Goal: Communication & Community: Share content

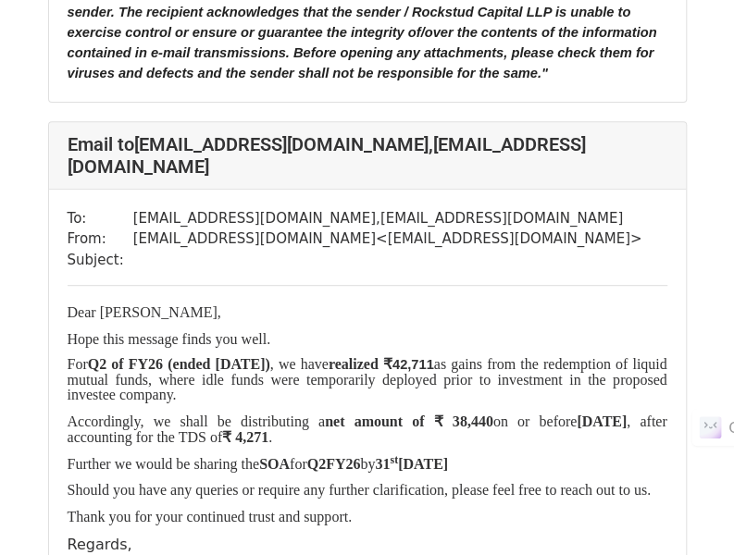
scroll to position [17751, 0]
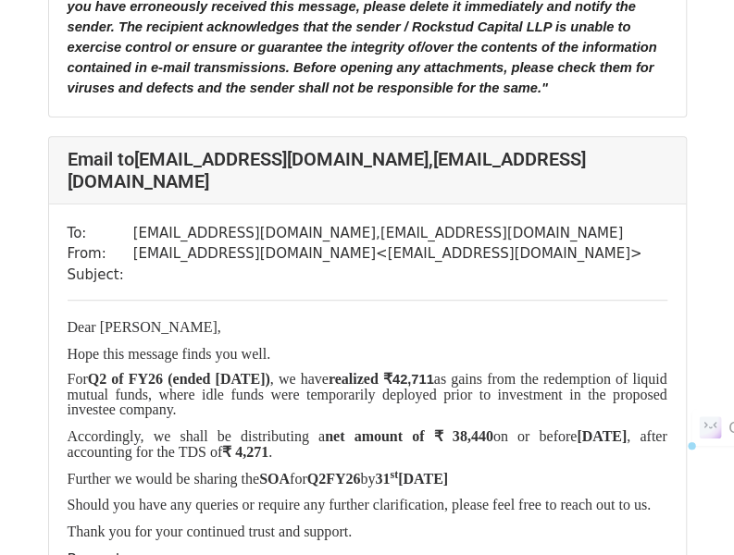
drag, startPoint x: 354, startPoint y: 385, endPoint x: 62, endPoint y: 195, distance: 347.8
copy div "Dear [PERSON_NAME], Hope this message finds you well. For Q2 of FY26 (ended [DA…"
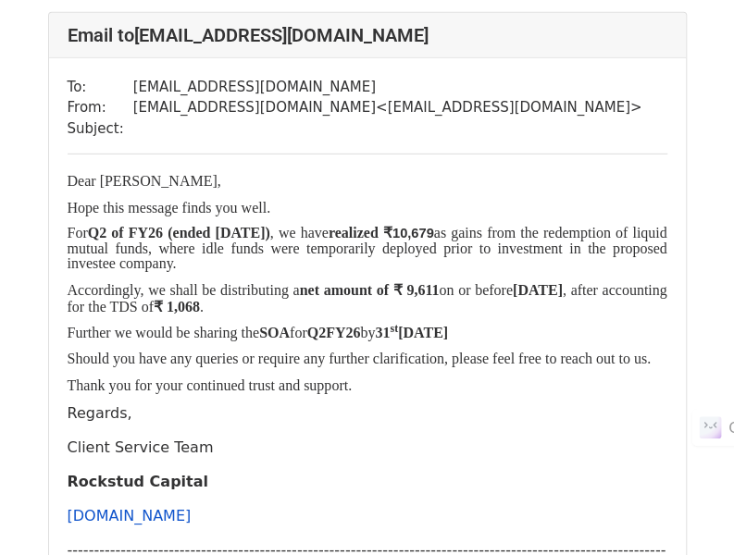
scroll to position [17126, 0]
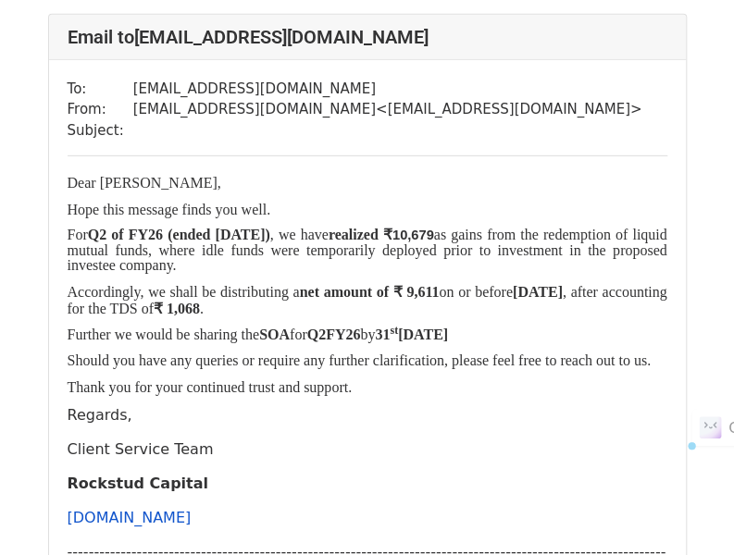
drag, startPoint x: 355, startPoint y: 292, endPoint x: 60, endPoint y: 91, distance: 357.0
copy div "Dear [PERSON_NAME], Hope this message finds you well. For Q2 of FY26 (ended [DA…"
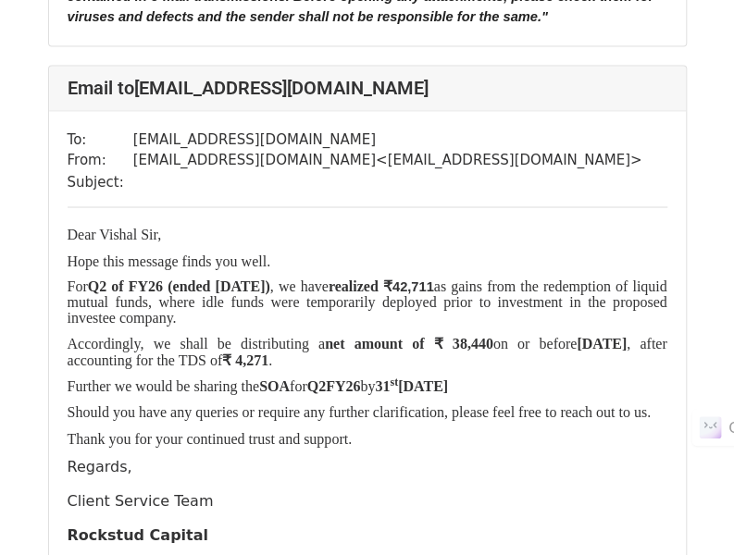
scroll to position [16326, 0]
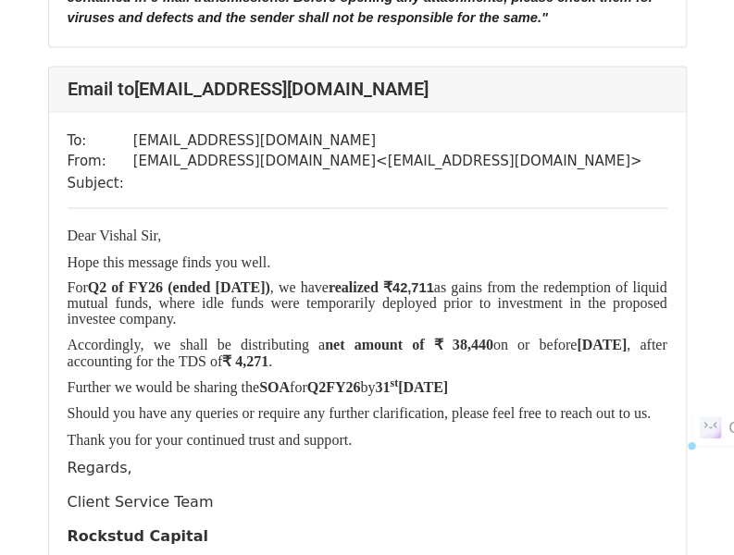
drag, startPoint x: 353, startPoint y: 370, endPoint x: 69, endPoint y: 167, distance: 348.8
copy div "Dear [PERSON_NAME], Hope this message finds you well. For Q2 of FY26 (ended [DA…"
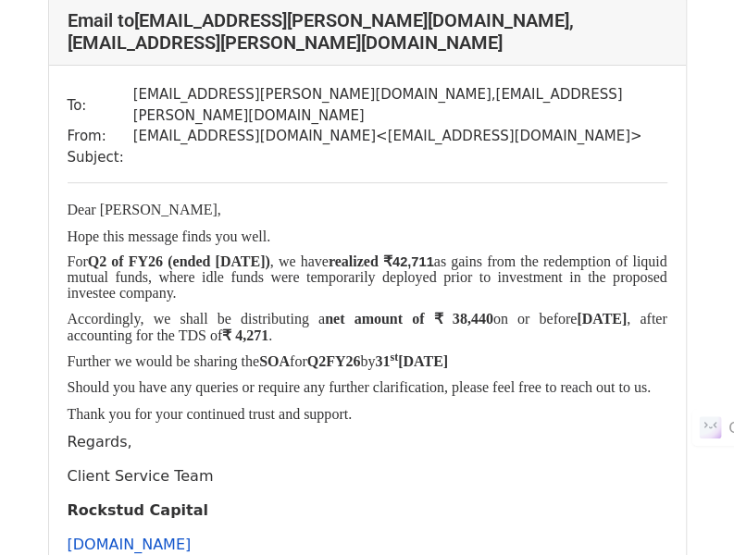
scroll to position [15624, 0]
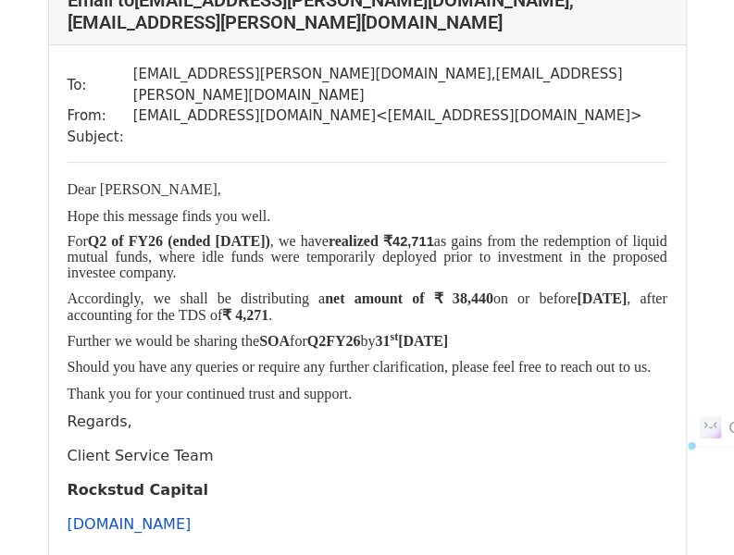
drag, startPoint x: 363, startPoint y: 355, endPoint x: 63, endPoint y: 154, distance: 361.4
copy div "Dear [PERSON_NAME], Hope this message finds you well. For Q2 of FY26 (ended [DA…"
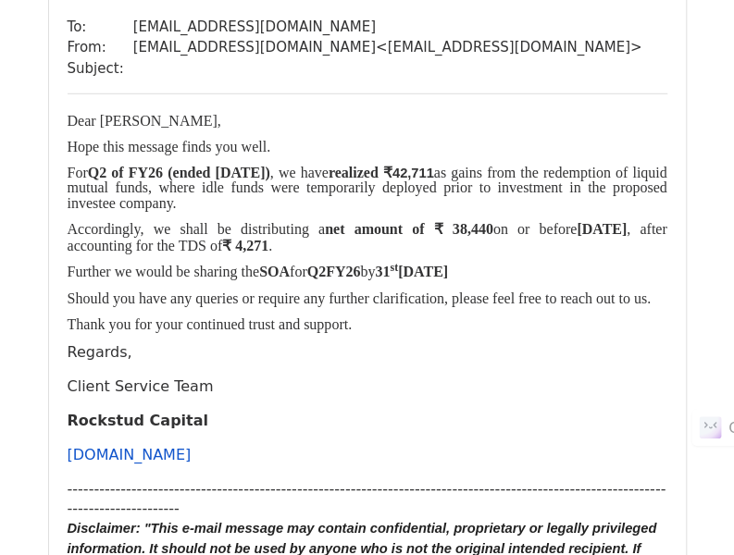
scroll to position [14903, 0]
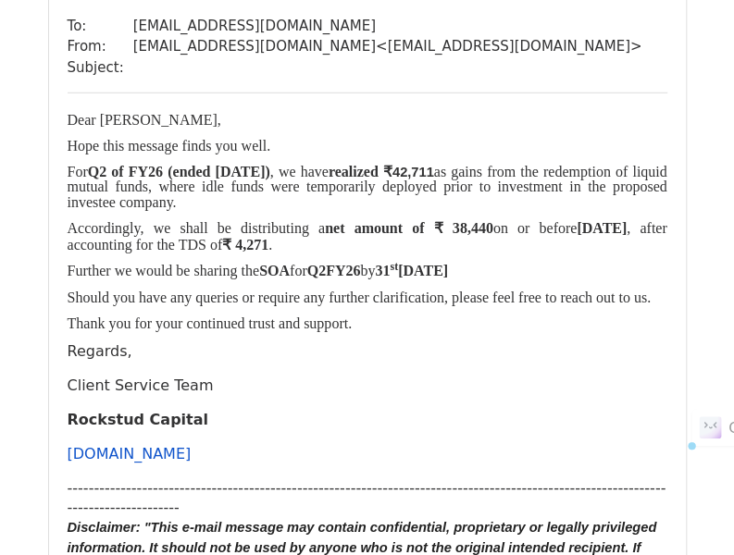
drag, startPoint x: 372, startPoint y: 347, endPoint x: 65, endPoint y: 140, distance: 370.6
copy div "Dear [PERSON_NAME], Hope this message finds you well. For Q2 of FY26 (ended [DA…"
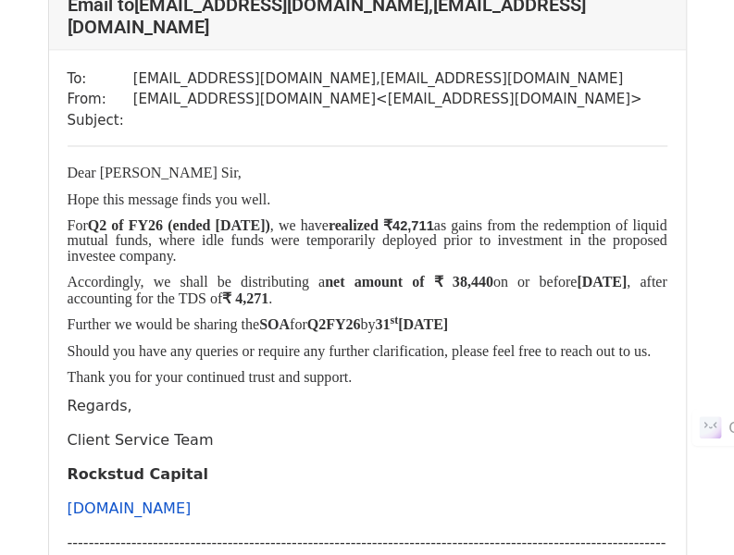
scroll to position [14084, 0]
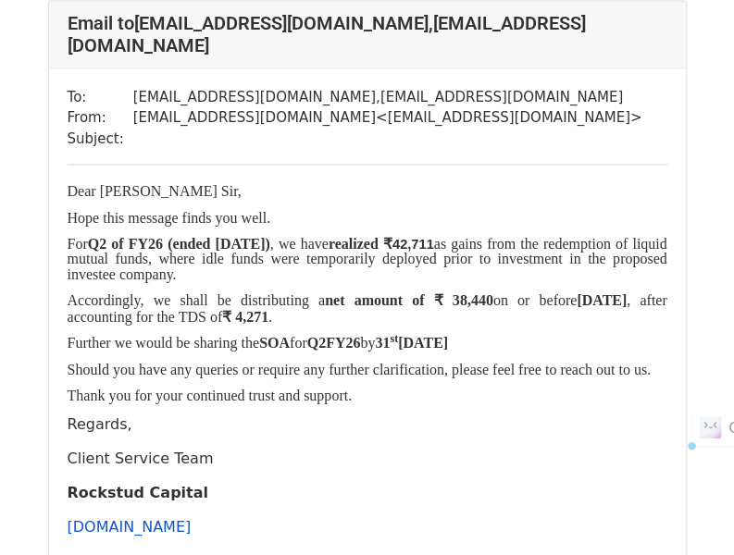
drag, startPoint x: 361, startPoint y: 427, endPoint x: 69, endPoint y: 222, distance: 356.1
copy div "Dear [PERSON_NAME], Hope this message finds you well. For Q2 of FY26 (ended [DA…"
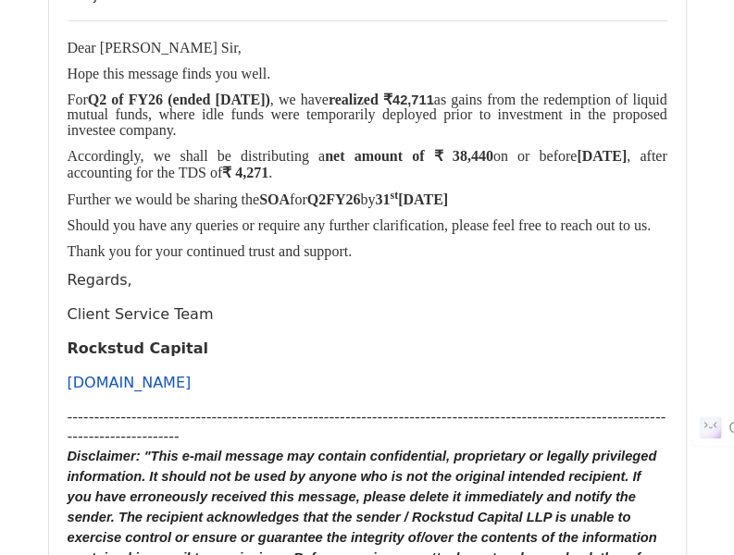
scroll to position [13444, 0]
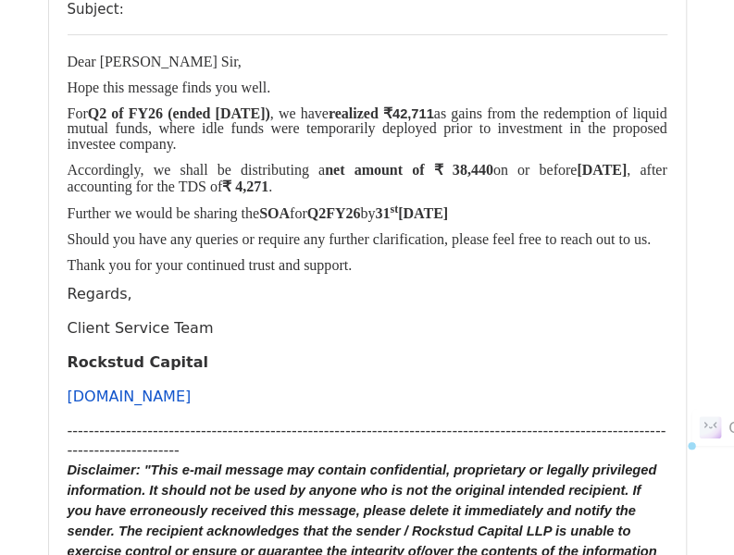
drag, startPoint x: 363, startPoint y: 345, endPoint x: 56, endPoint y: 140, distance: 369.6
copy div "Dear [PERSON_NAME] Sir, Hope this message finds you well. For Q2 of FY26 (ended…"
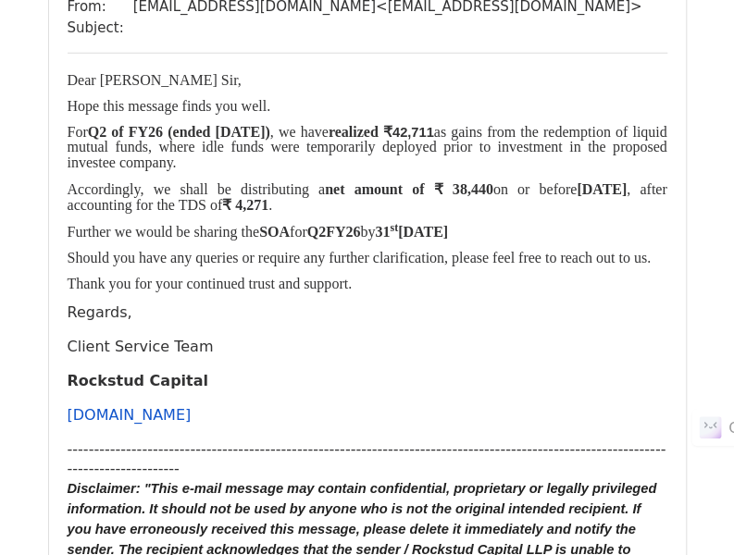
scroll to position [12675, 0]
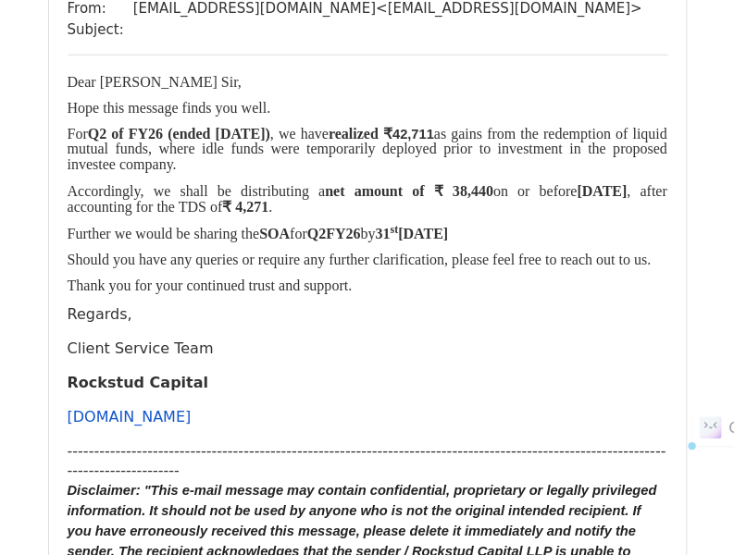
drag, startPoint x: 354, startPoint y: 390, endPoint x: 59, endPoint y: 188, distance: 356.8
copy div "Dear [PERSON_NAME] Sir, Hope this message finds you well. For Q2 of FY26 (ended…"
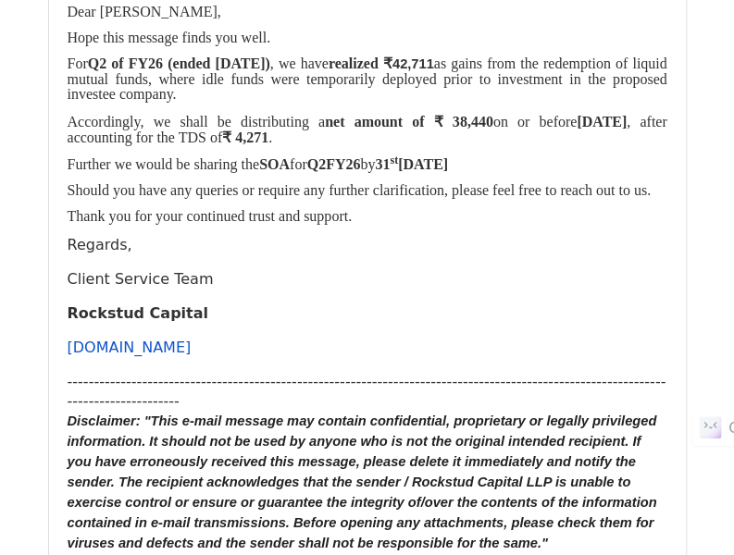
scroll to position [11997, 0]
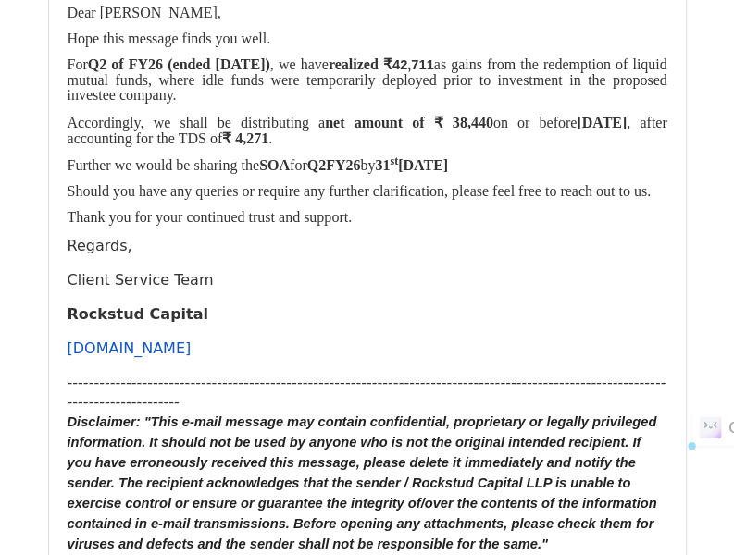
drag, startPoint x: 359, startPoint y: 350, endPoint x: 68, endPoint y: 151, distance: 352.2
copy div "Dear [PERSON_NAME] Sir, Hope this message finds you well. For Q2 of FY26 (ended…"
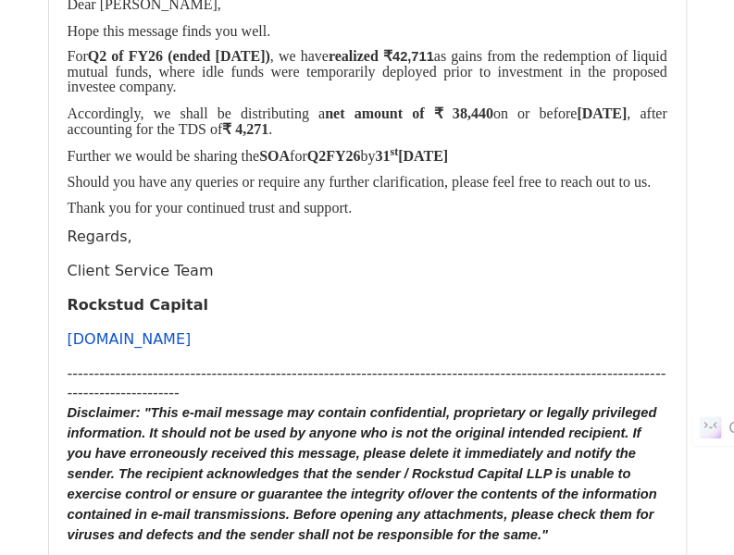
scroll to position [11244, 0]
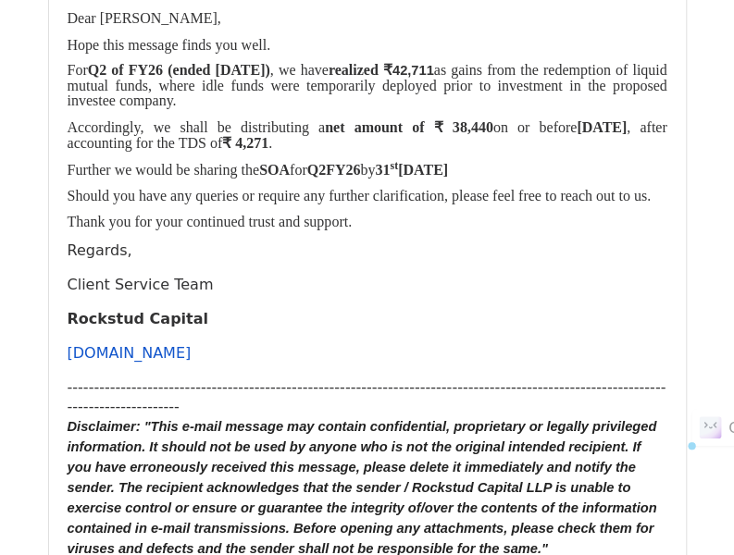
drag, startPoint x: 352, startPoint y: 381, endPoint x: 66, endPoint y: 183, distance: 347.8
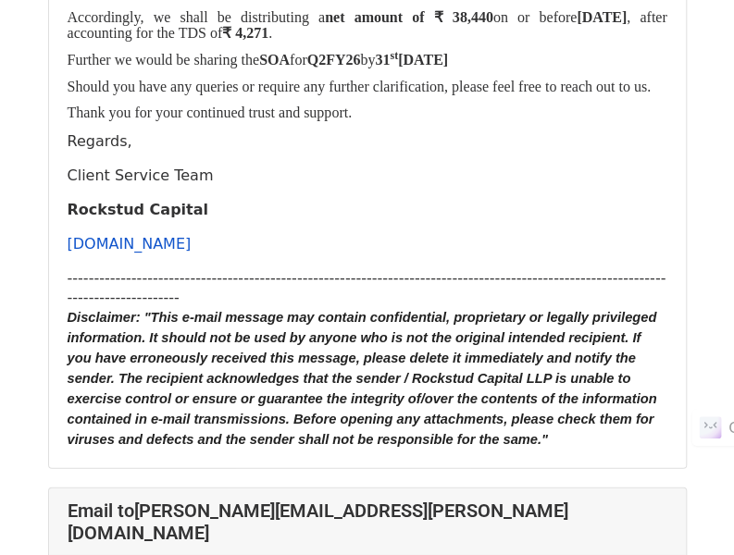
scroll to position [9828, 0]
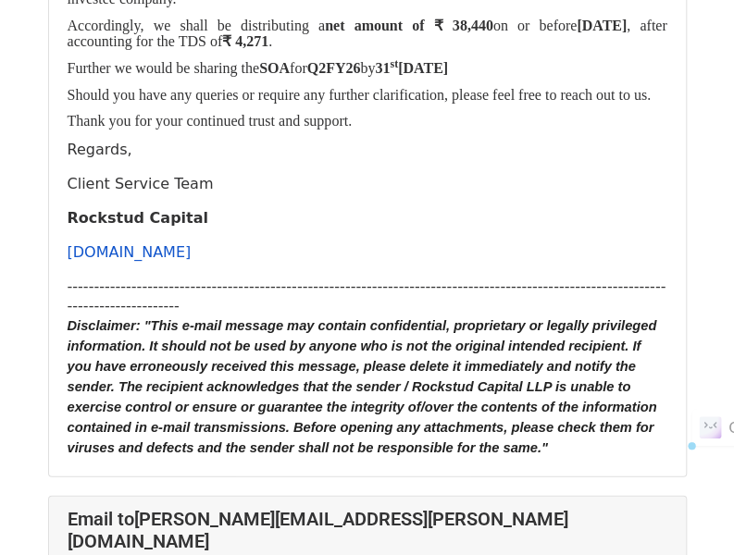
drag, startPoint x: 366, startPoint y: 351, endPoint x: 65, endPoint y: 154, distance: 359.6
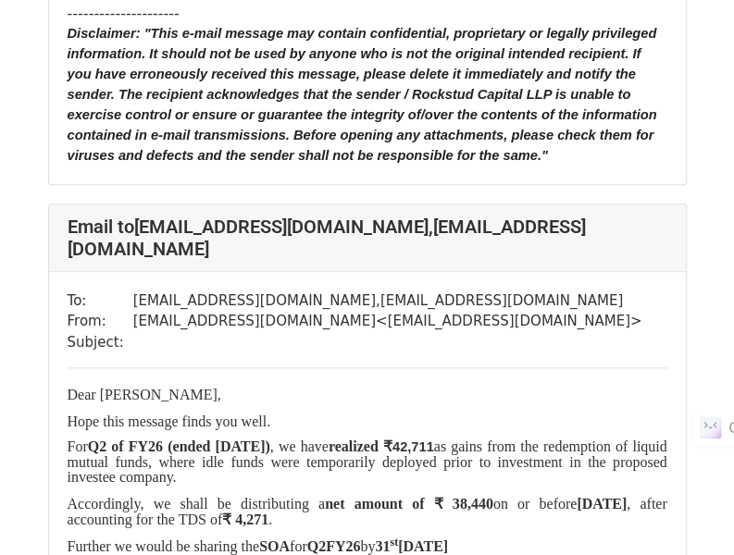
scroll to position [9093, 0]
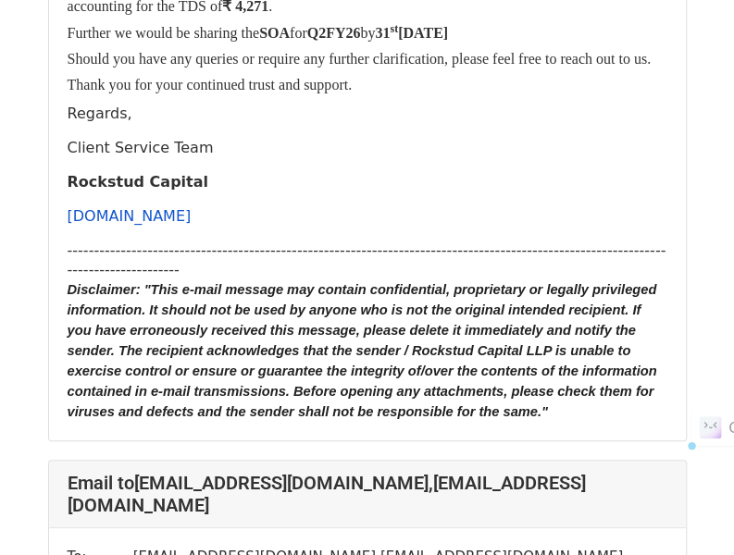
drag, startPoint x: 361, startPoint y: 356, endPoint x: 60, endPoint y: 164, distance: 357.1
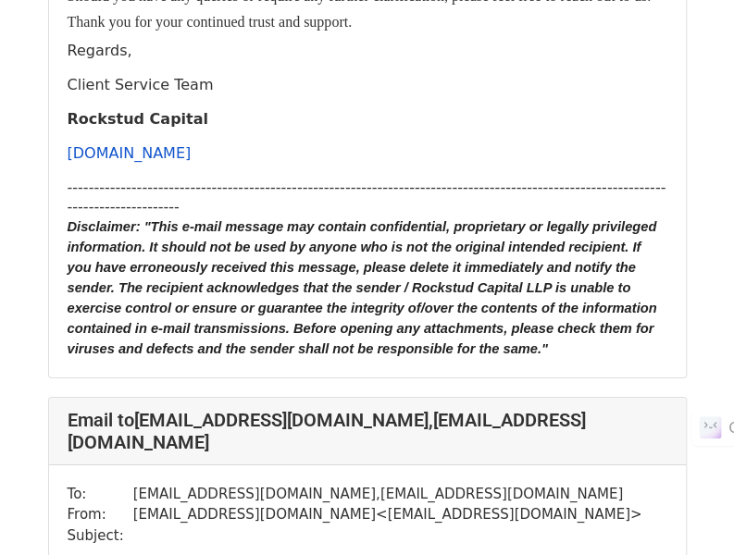
scroll to position [8384, 0]
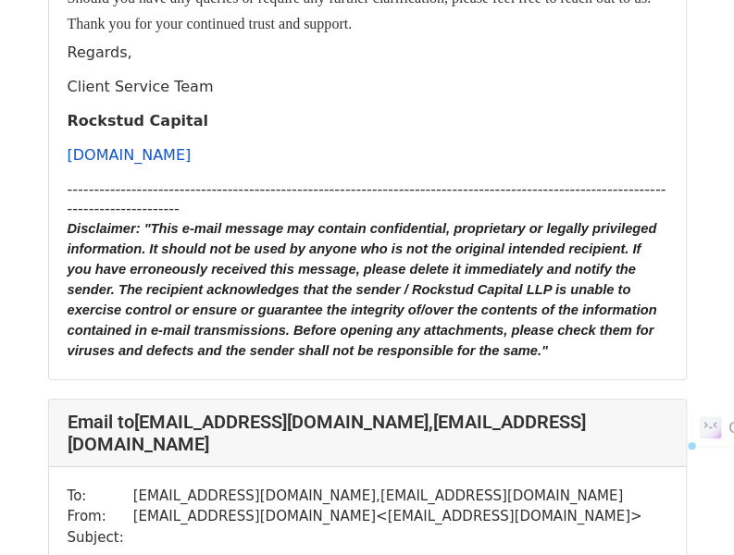
drag, startPoint x: 355, startPoint y: 352, endPoint x: 66, endPoint y: 147, distance: 354.6
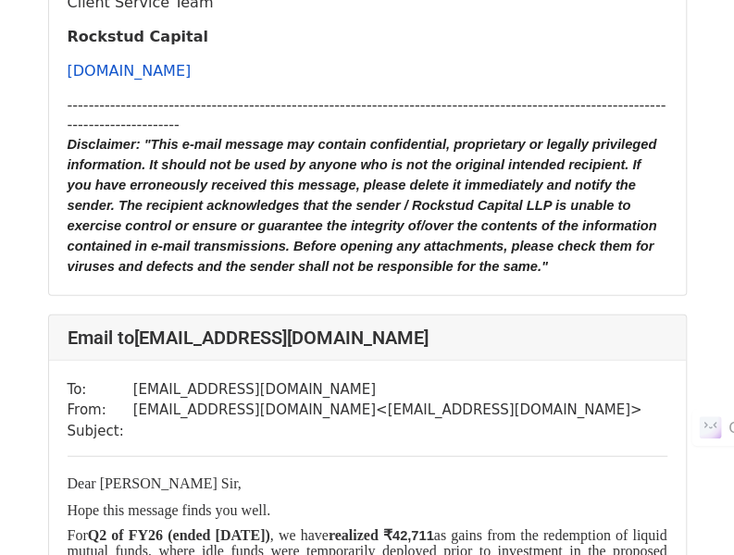
scroll to position [7716, 0]
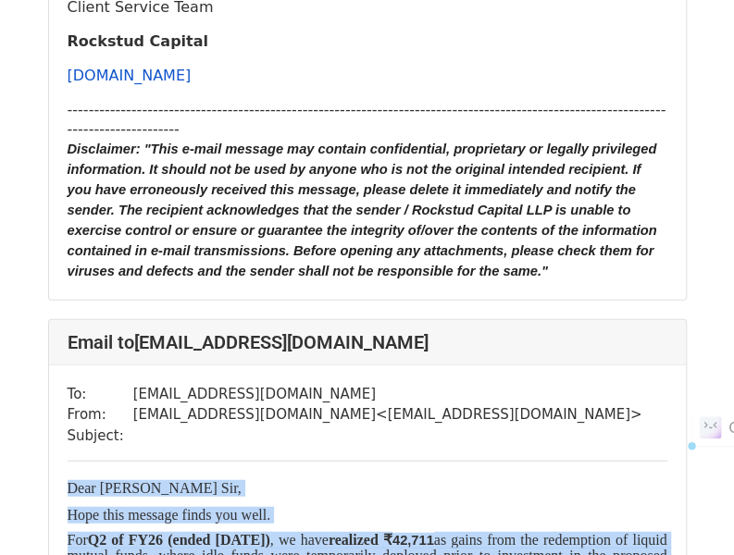
drag, startPoint x: 350, startPoint y: 301, endPoint x: 70, endPoint y: 103, distance: 342.5
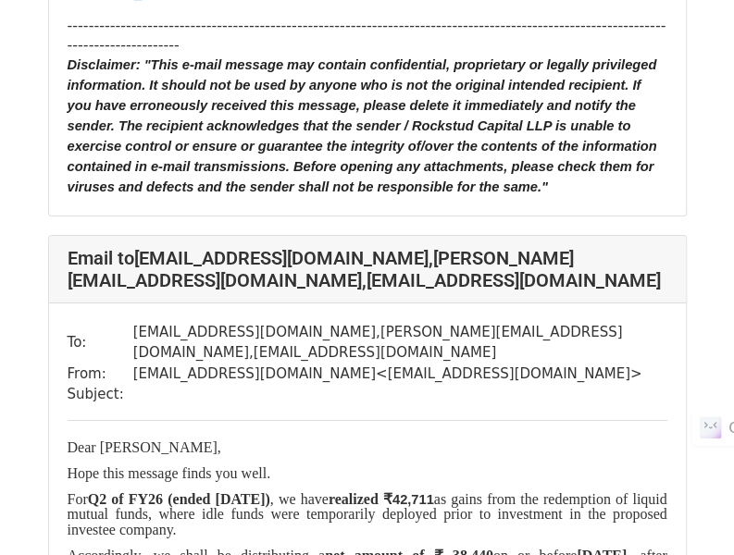
scroll to position [6185, 0]
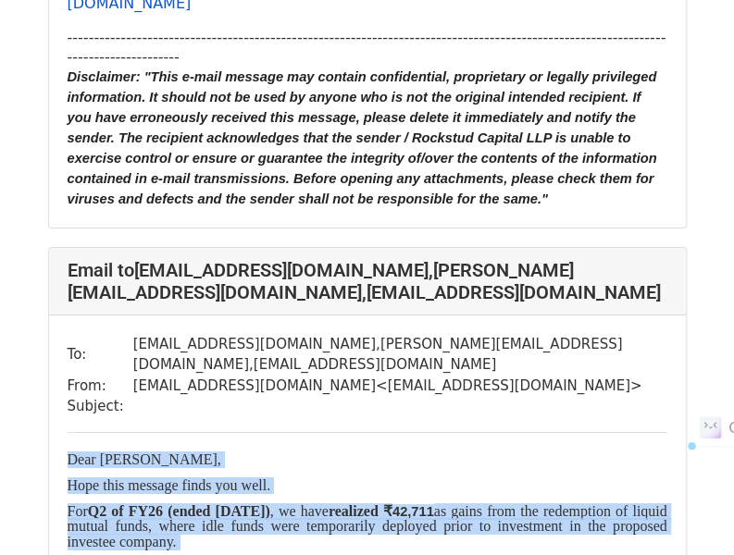
drag, startPoint x: 363, startPoint y: 321, endPoint x: 67, endPoint y: 118, distance: 358.8
click at [68, 452] on div "Dear [PERSON_NAME], Hope this message finds you well. For Q2 of FY26 (ended [DA…" at bounding box center [368, 562] width 600 height 220
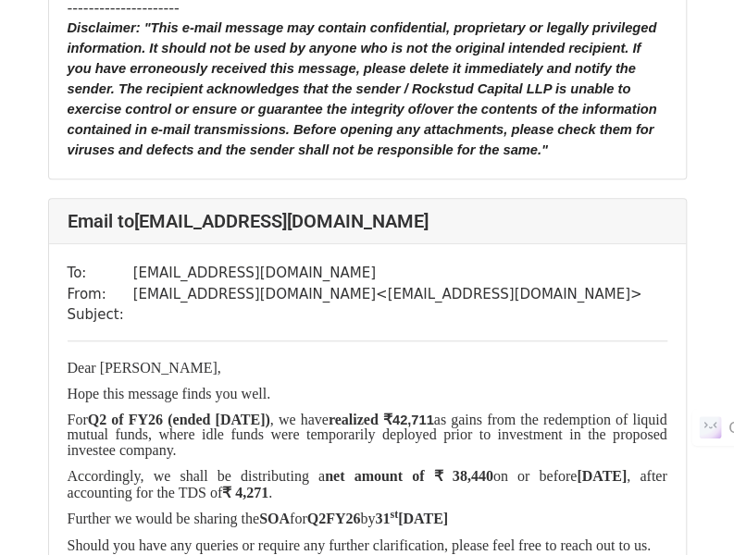
scroll to position [4694, 0]
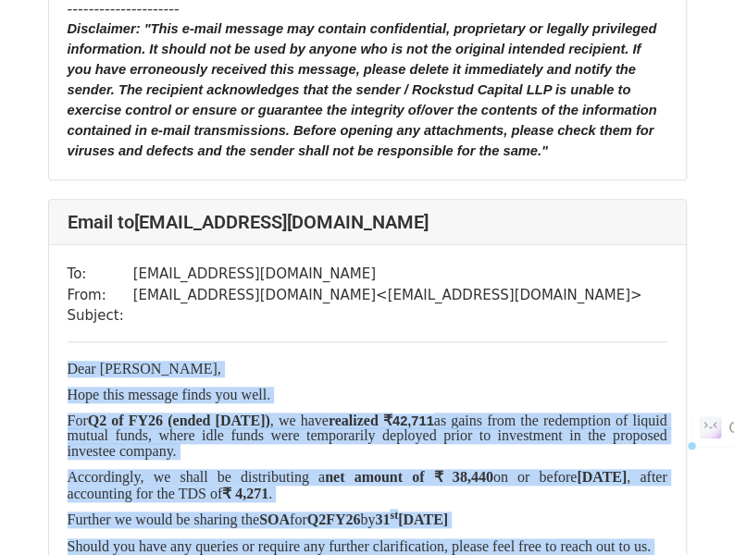
drag, startPoint x: 356, startPoint y: 308, endPoint x: 64, endPoint y: 106, distance: 355.3
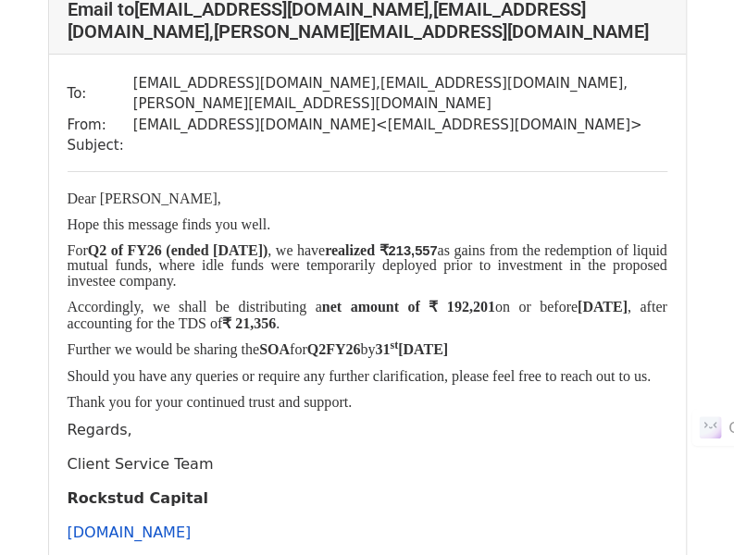
scroll to position [3990, 0]
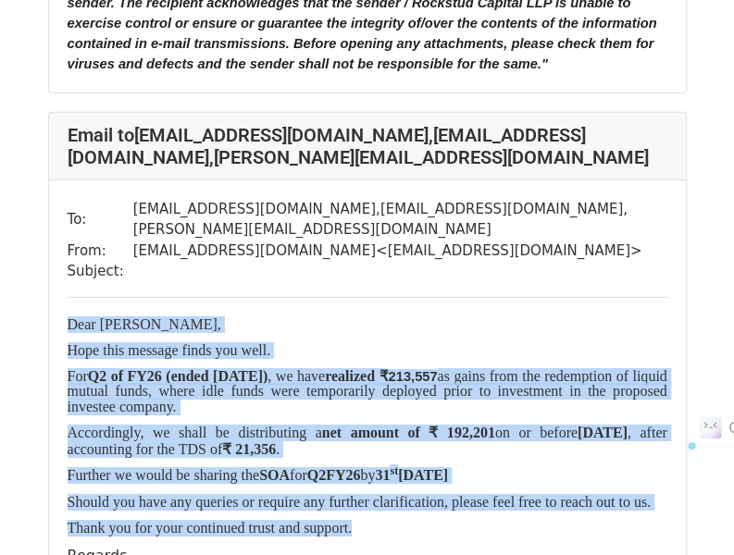
drag, startPoint x: 362, startPoint y: 283, endPoint x: 59, endPoint y: 69, distance: 370.5
click at [59, 180] on div "To: [EMAIL_ADDRESS][DOMAIN_NAME] , [EMAIL_ADDRESS][DOMAIN_NAME] , [PERSON_NAME]…" at bounding box center [367, 531] width 637 height 702
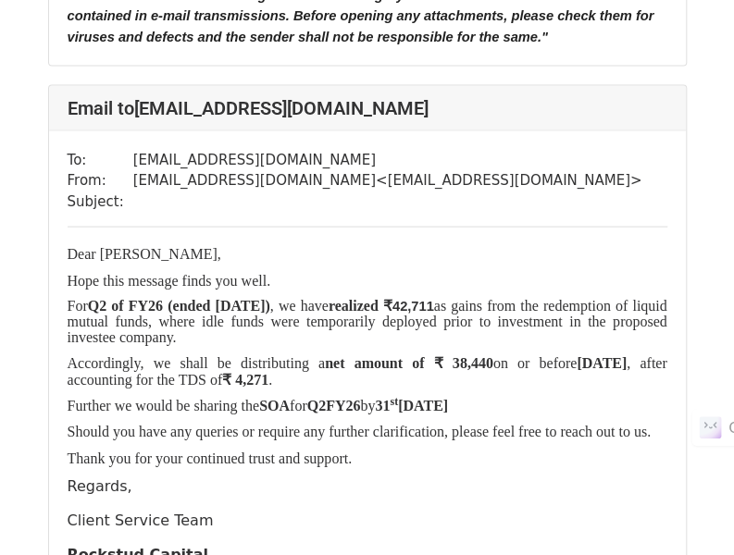
scroll to position [3239, 0]
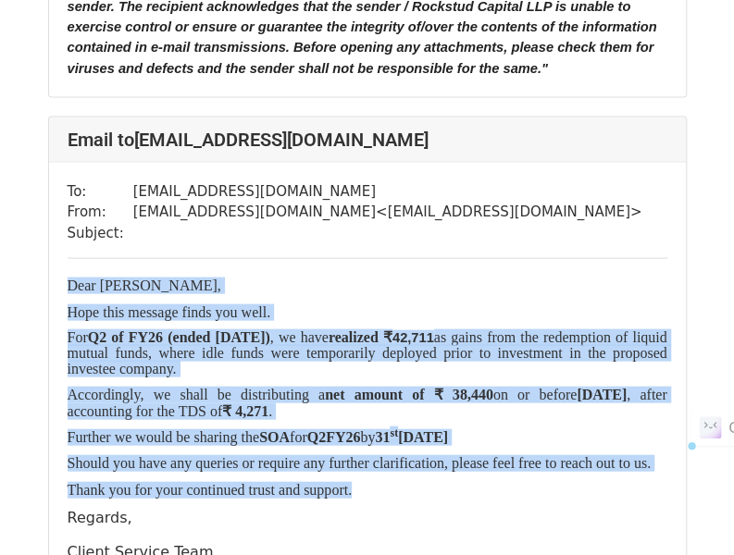
drag, startPoint x: 356, startPoint y: 298, endPoint x: 63, endPoint y: 95, distance: 356.6
click at [63, 162] on div "To: [EMAIL_ADDRESS][DOMAIN_NAME] From: [EMAIL_ADDRESS][DOMAIN_NAME] < [DOMAIN_N…" at bounding box center [367, 503] width 637 height 682
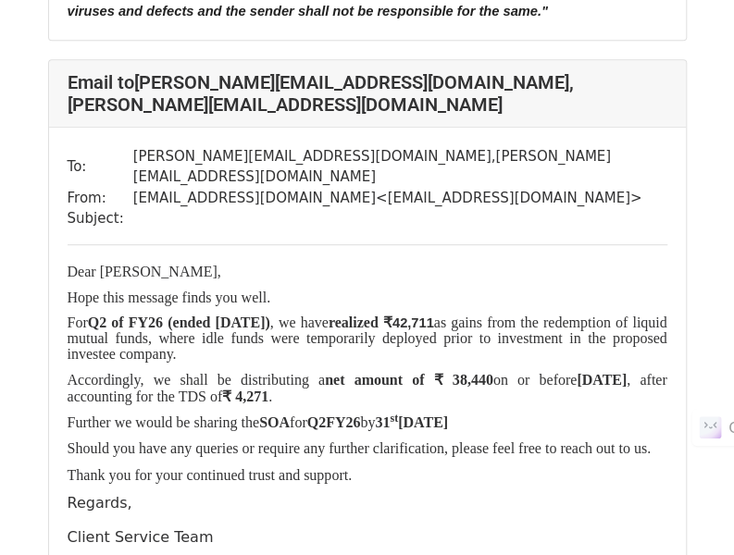
scroll to position [2485, 0]
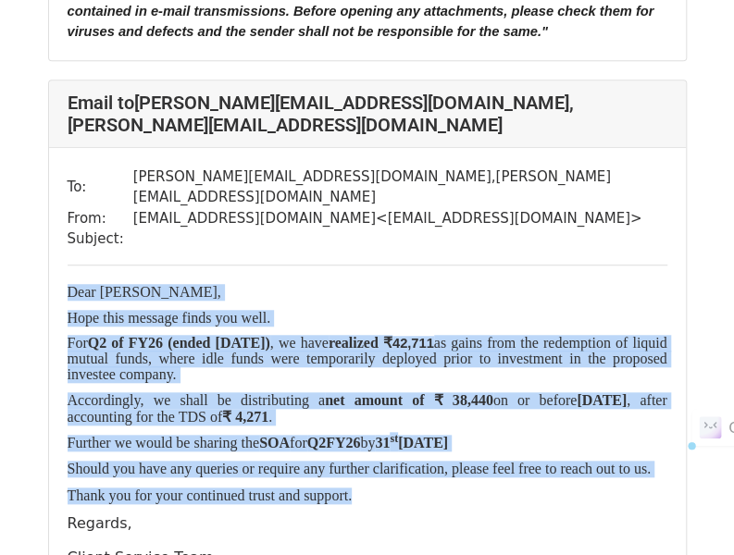
drag, startPoint x: 357, startPoint y: 329, endPoint x: 67, endPoint y: 125, distance: 354.8
click at [68, 284] on div "Dear [PERSON_NAME], Hope this message finds you well. For Q2 of FY26 (ended [DA…" at bounding box center [368, 394] width 600 height 220
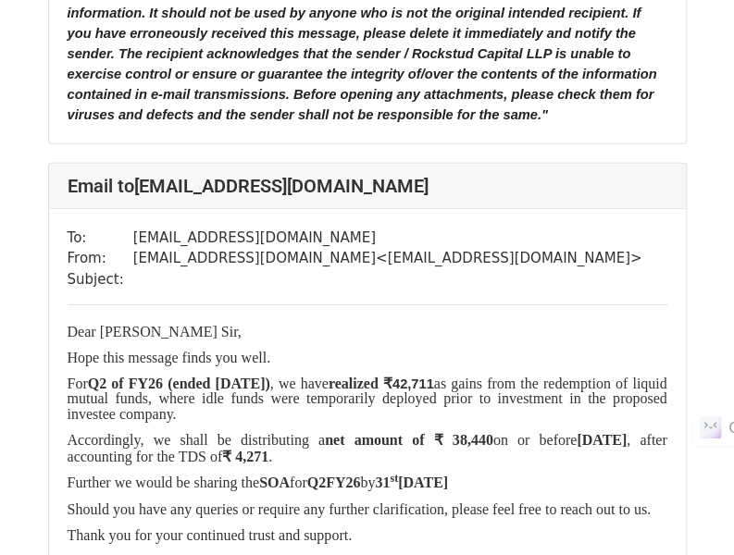
scroll to position [1651, 0]
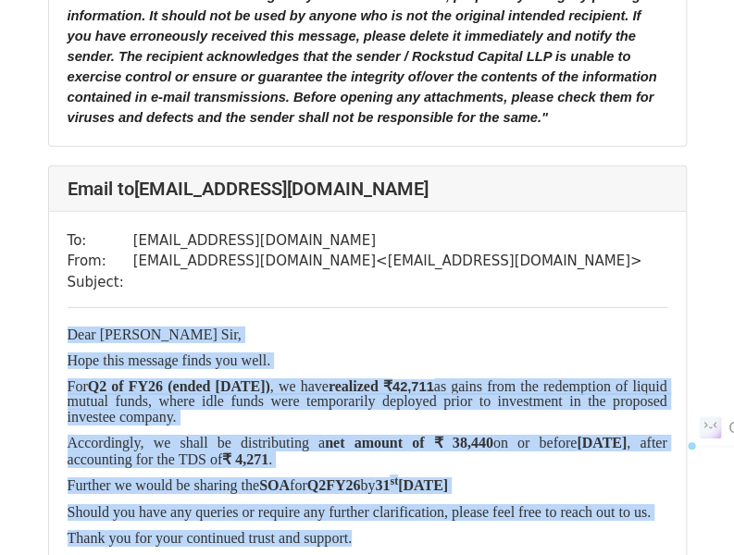
drag, startPoint x: 354, startPoint y: 416, endPoint x: 66, endPoint y: 202, distance: 358.5
click at [66, 212] on div "To: [EMAIL_ADDRESS][DOMAIN_NAME] From: [EMAIL_ADDRESS][DOMAIN_NAME] < [DOMAIN_N…" at bounding box center [367, 553] width 637 height 682
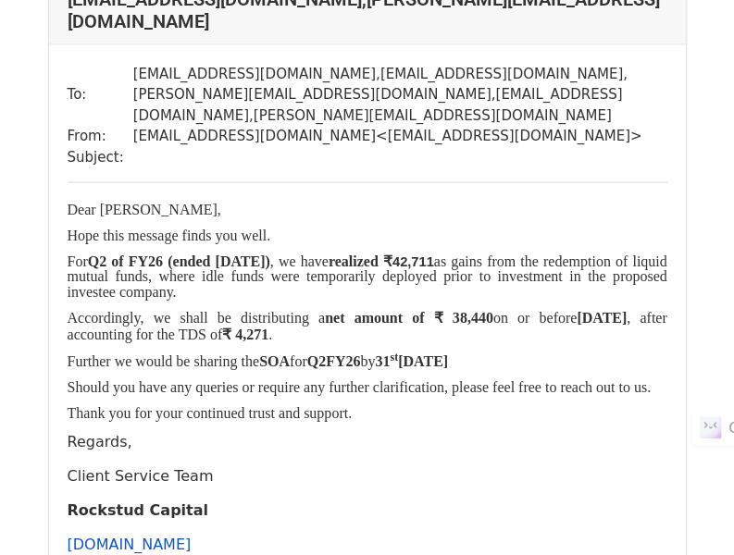
scroll to position [1023, 0]
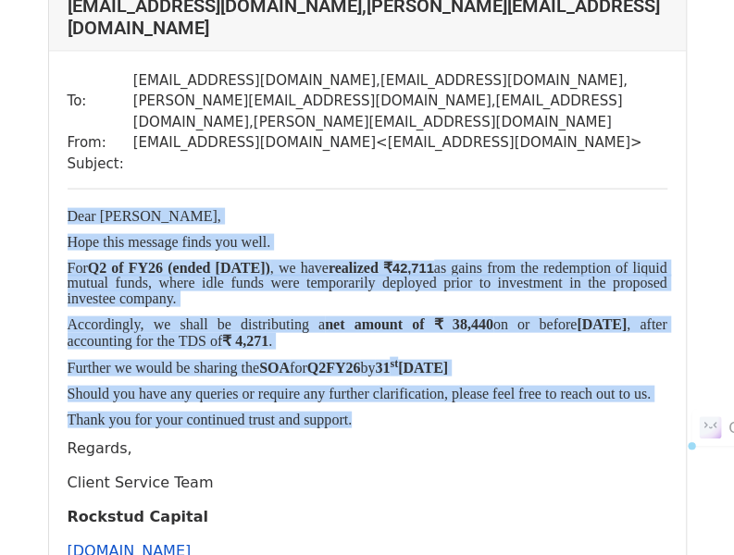
drag, startPoint x: 354, startPoint y: 319, endPoint x: 55, endPoint y: 119, distance: 360.4
click at [55, 119] on div "To: [EMAIL_ADDRESS][DOMAIN_NAME] , [EMAIL_ADDRESS][DOMAIN_NAME] , [PERSON_NAME]…" at bounding box center [367, 413] width 637 height 724
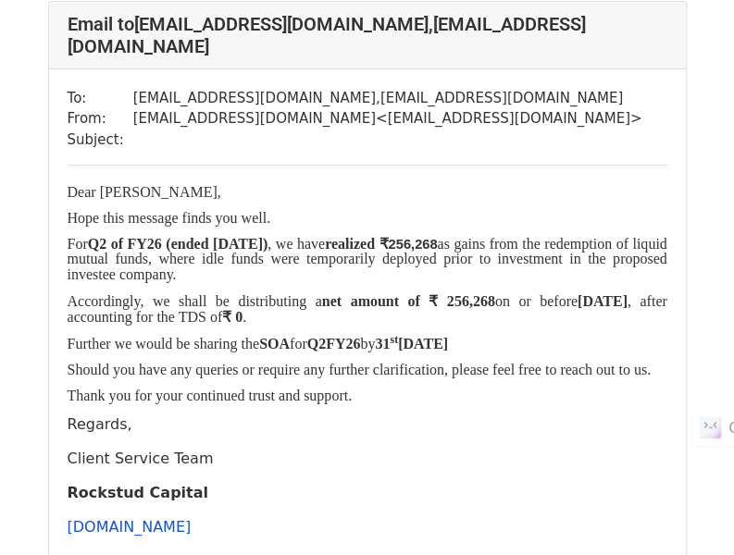
scroll to position [189, 0]
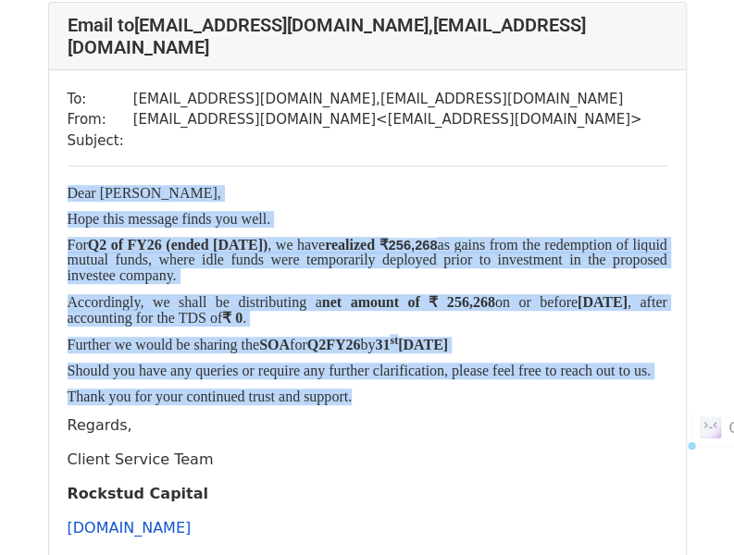
drag, startPoint x: 357, startPoint y: 369, endPoint x: 68, endPoint y: 170, distance: 350.6
click at [68, 185] on div "Dear [PERSON_NAME], Hope this message finds you well. For Q2 of FY26 (ended [DA…" at bounding box center [368, 295] width 600 height 220
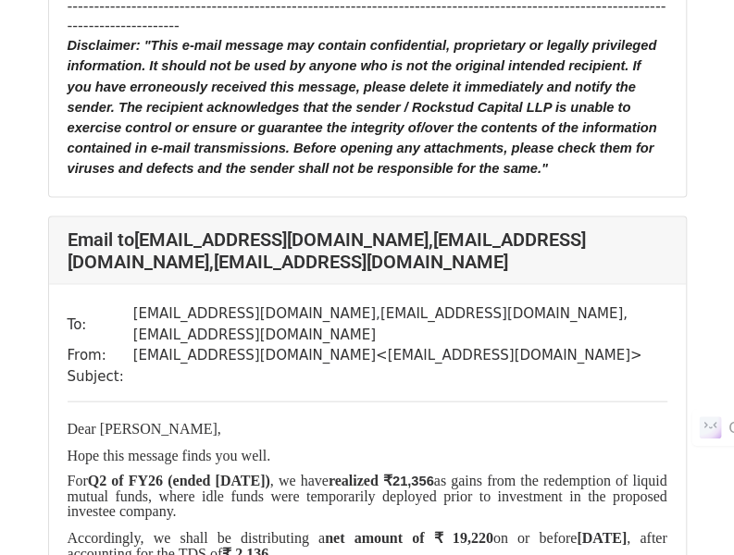
scroll to position [5426, 0]
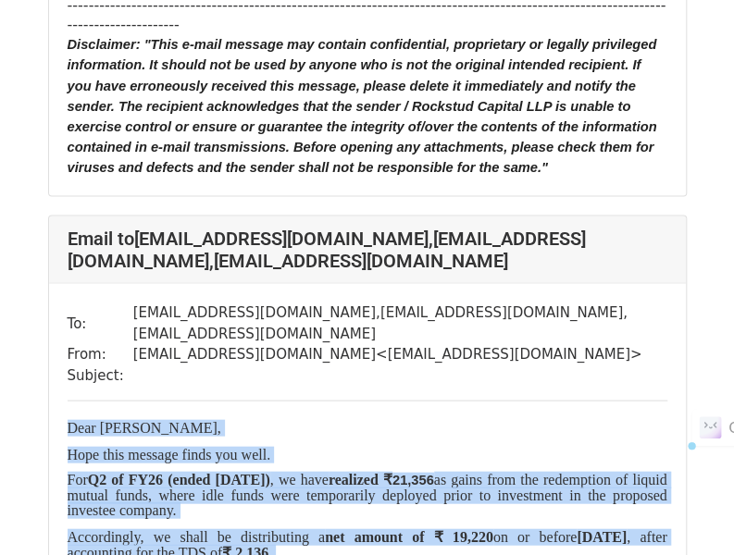
drag, startPoint x: 68, startPoint y: 134, endPoint x: 365, endPoint y: 329, distance: 354.2
click at [365, 419] on div "Dear [PERSON_NAME], Hope this message finds you well. For Q2 of FY26 (ended [DA…" at bounding box center [368, 529] width 600 height 220
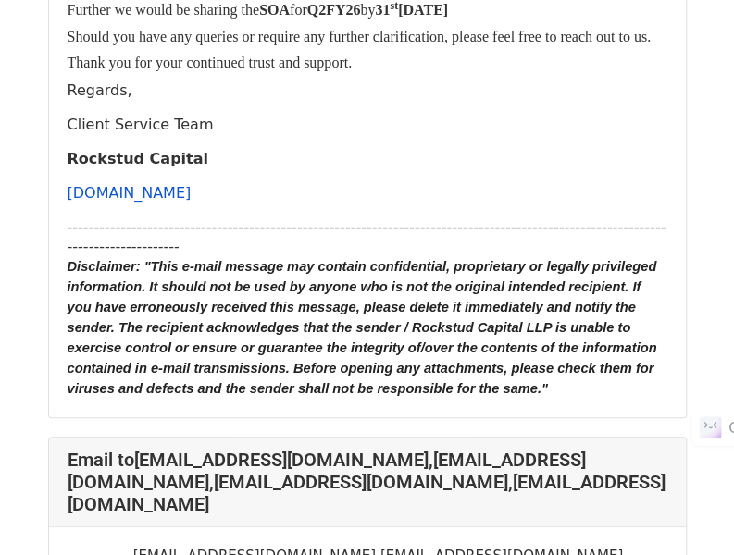
scroll to position [6787, 0]
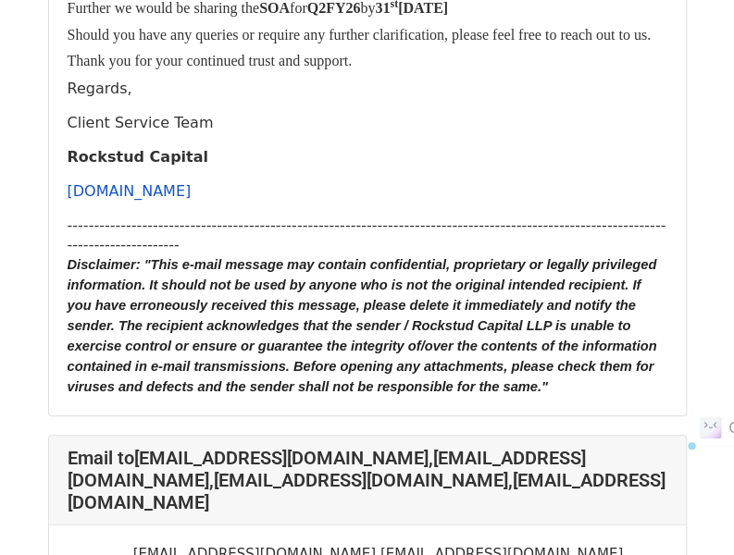
drag, startPoint x: 67, startPoint y: 306, endPoint x: 352, endPoint y: 503, distance: 346.0
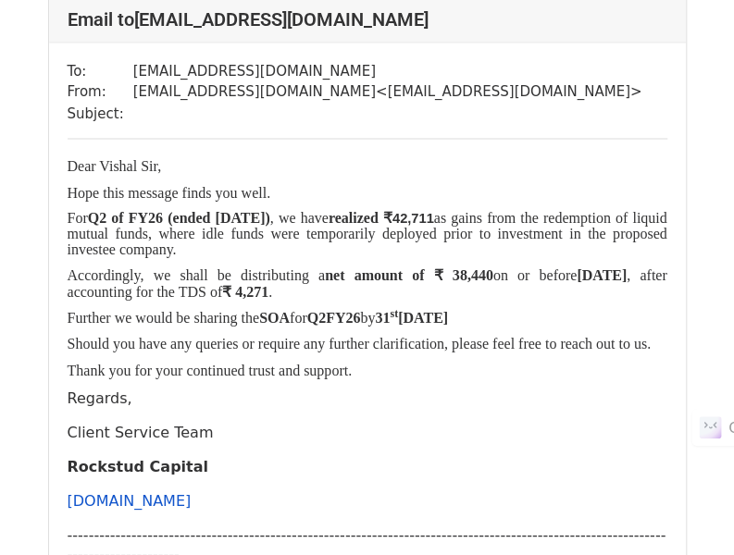
scroll to position [16385, 0]
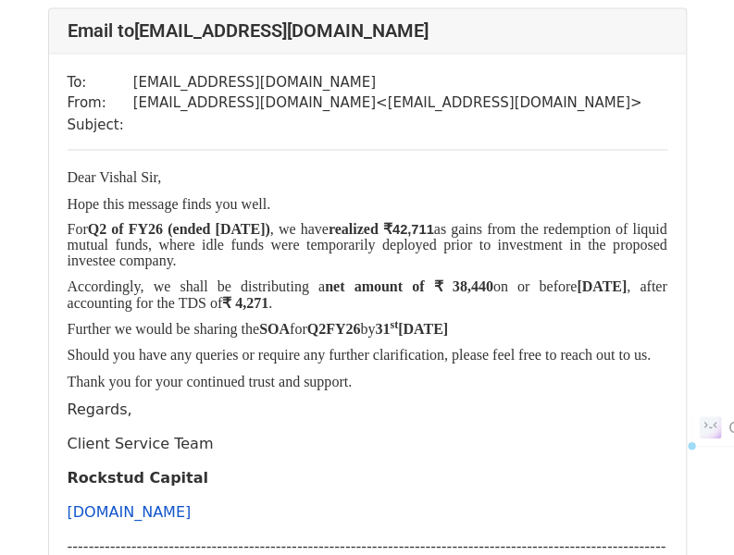
drag, startPoint x: 68, startPoint y: 105, endPoint x: 372, endPoint y: 303, distance: 362.4
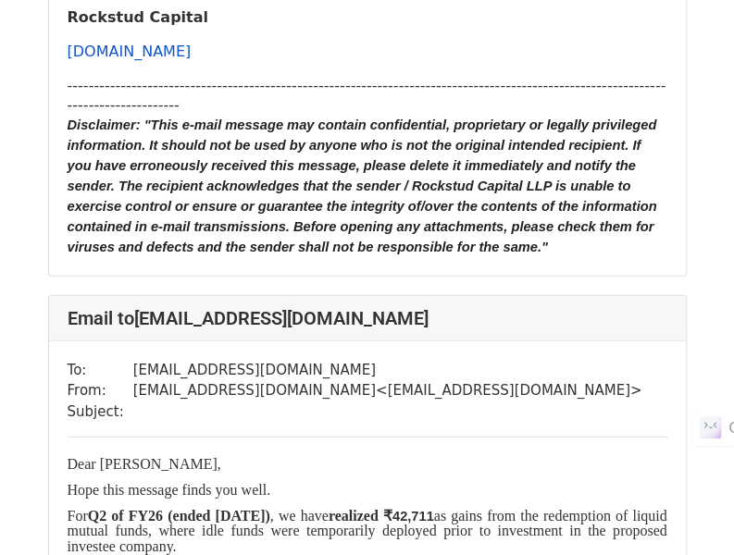
scroll to position [14556, 0]
